Goal: Information Seeking & Learning: Learn about a topic

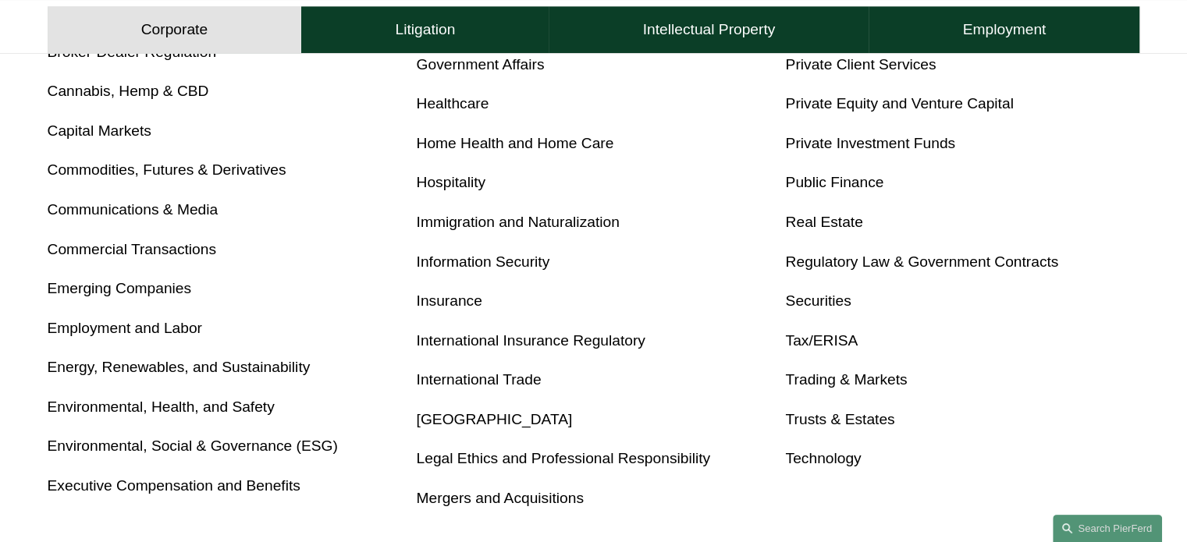
scroll to position [859, 0]
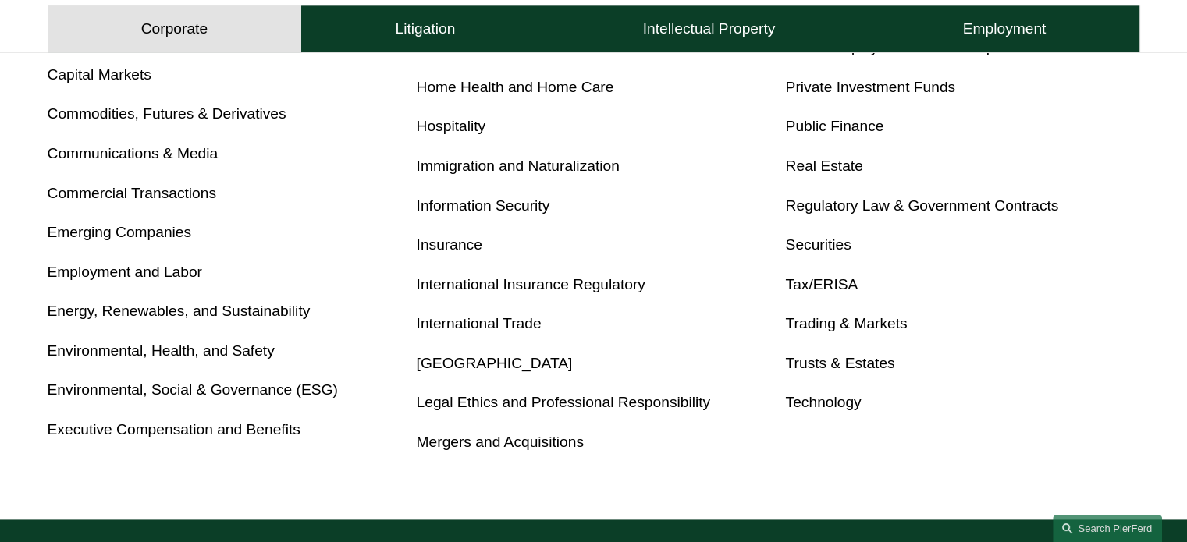
click at [80, 269] on link "Employment and Labor" at bounding box center [125, 272] width 155 height 16
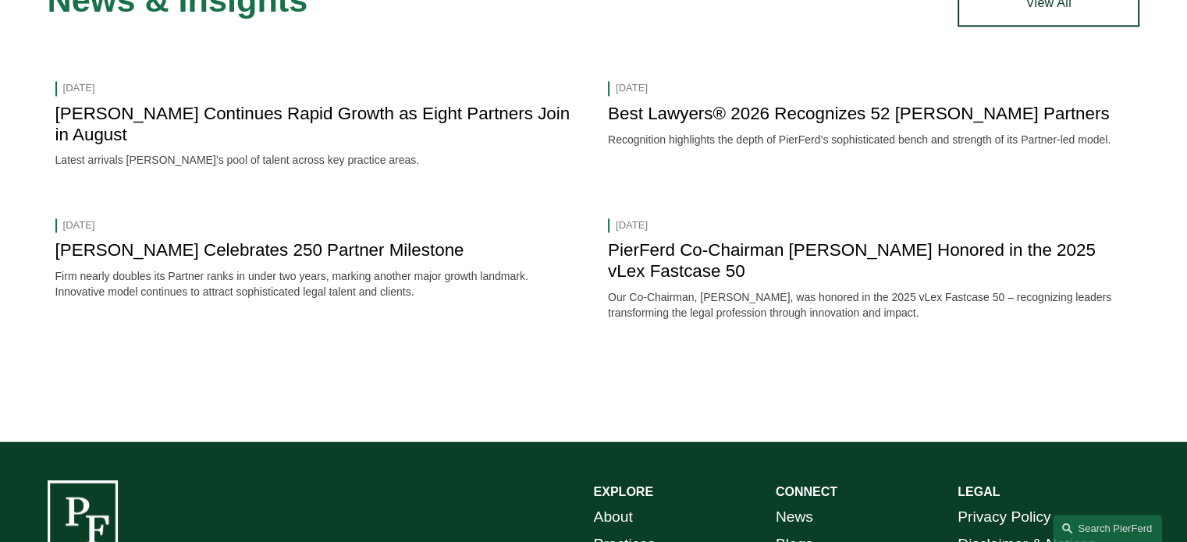
scroll to position [1717, 0]
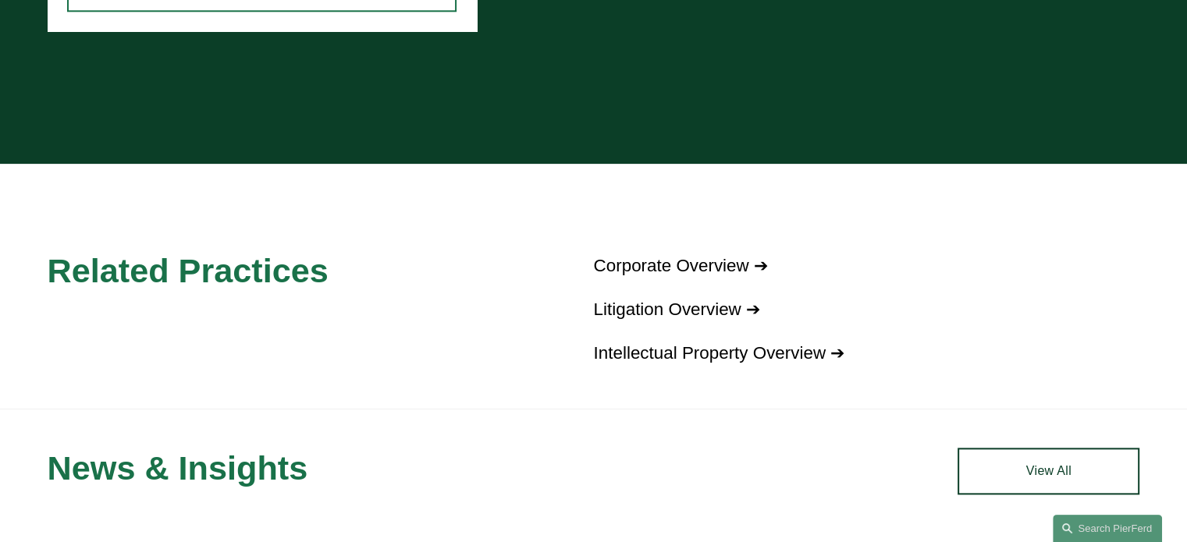
click at [752, 256] on link "Corporate Overview ➔" at bounding box center [681, 266] width 174 height 20
click at [770, 343] on link "Intellectual Property Overview ➔" at bounding box center [719, 353] width 251 height 20
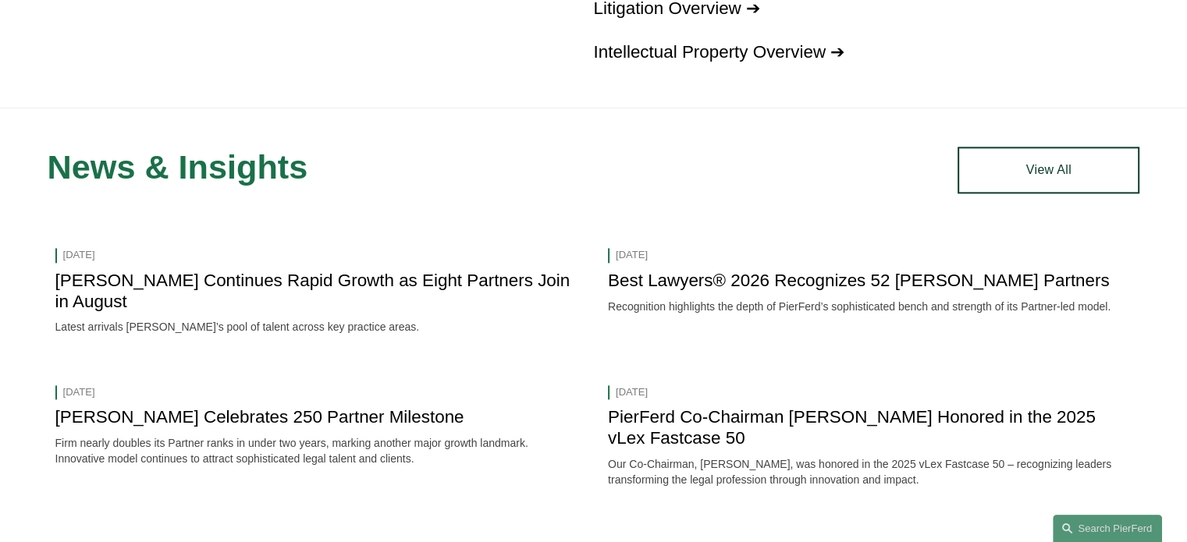
scroll to position [2107, 0]
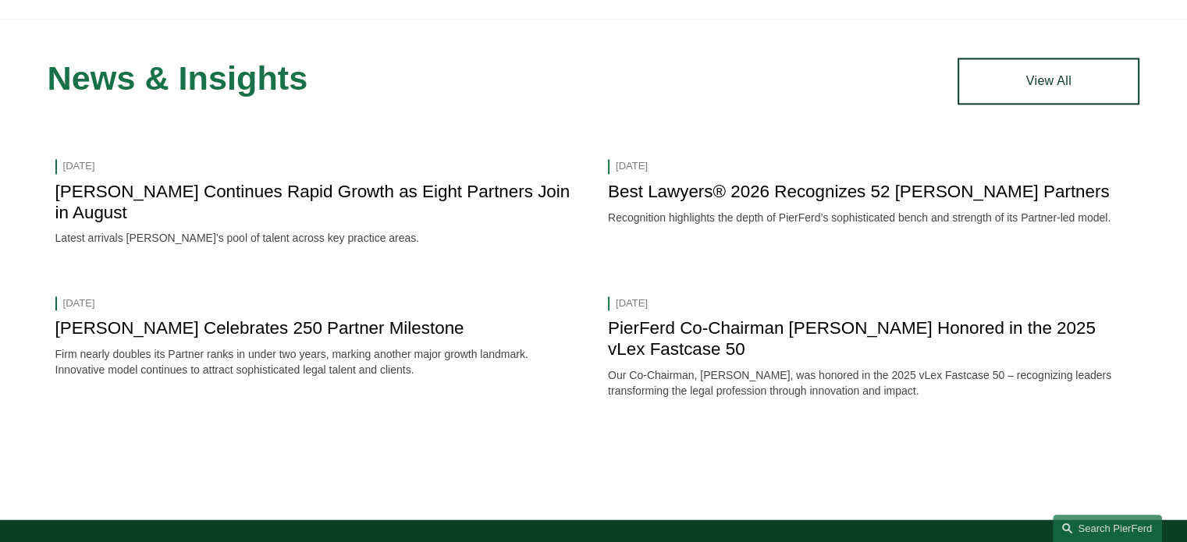
click at [203, 182] on link "[PERSON_NAME] Continues Rapid Growth as Eight Partners Join in August" at bounding box center [312, 202] width 515 height 41
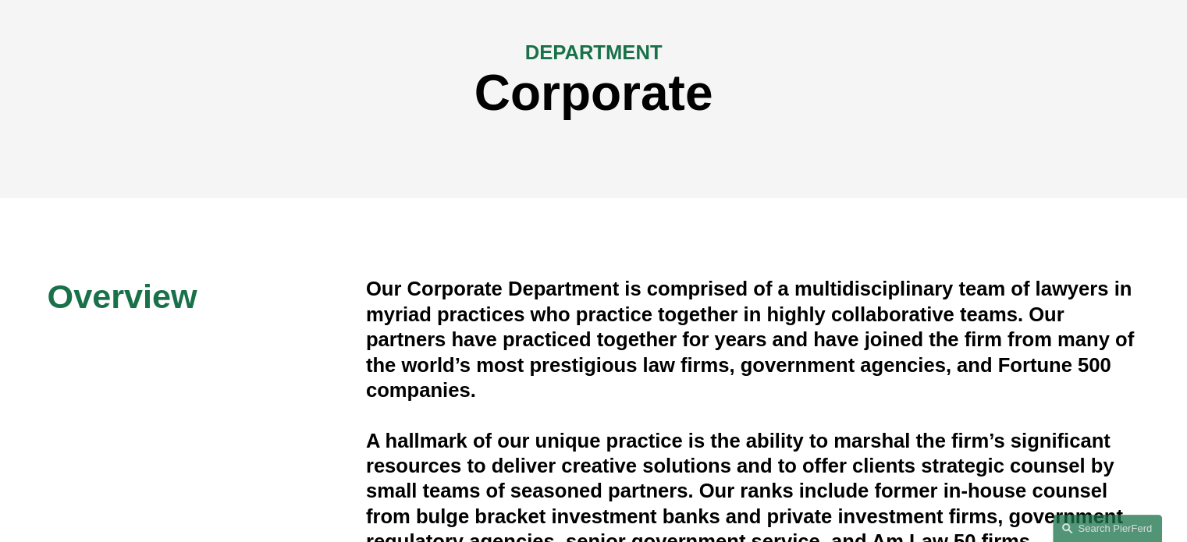
scroll to position [78, 0]
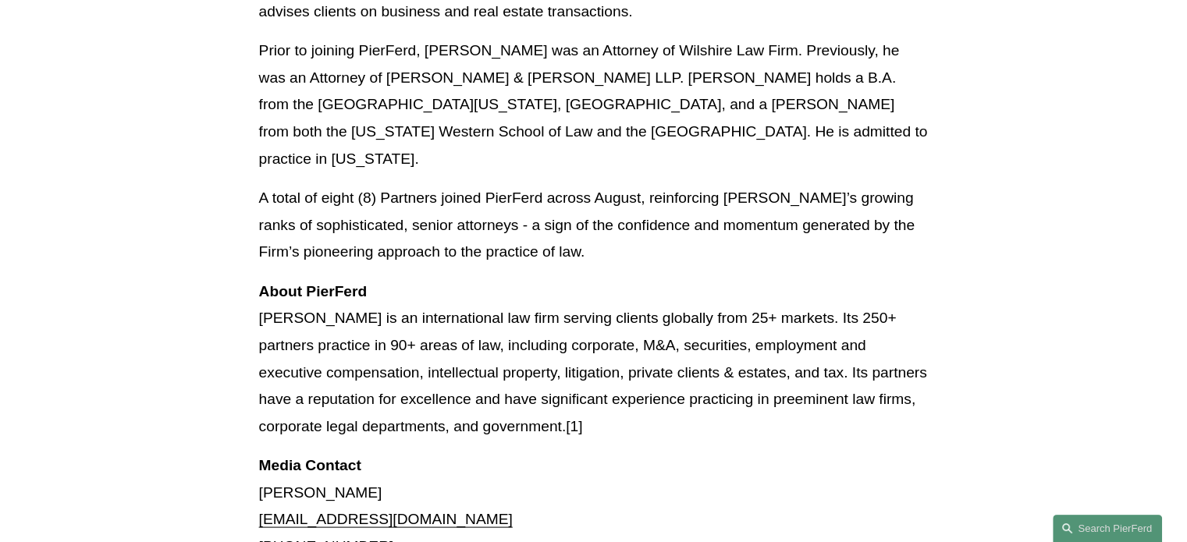
scroll to position [2966, 0]
